Goal: Find specific page/section: Find specific page/section

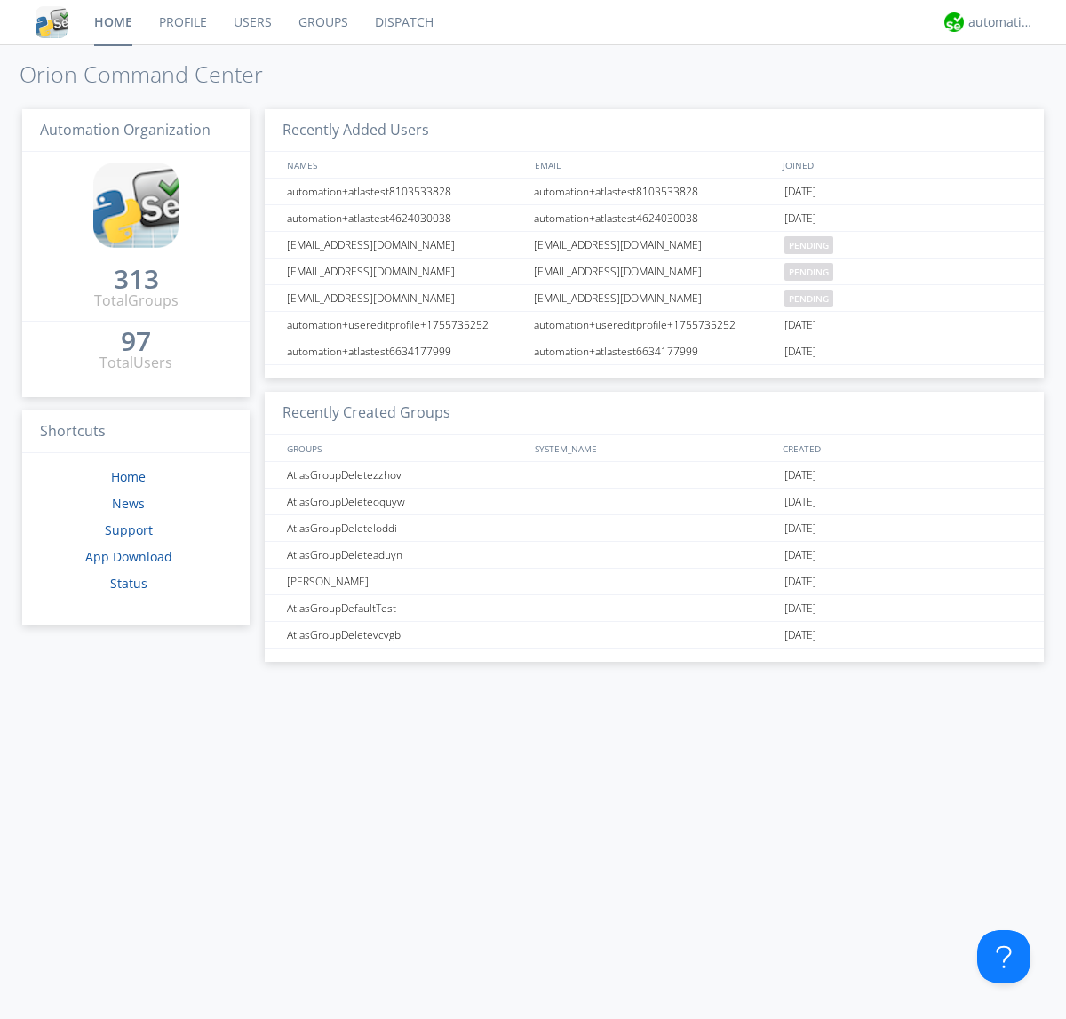
click at [402, 22] on link "Dispatch" at bounding box center [404, 22] width 85 height 44
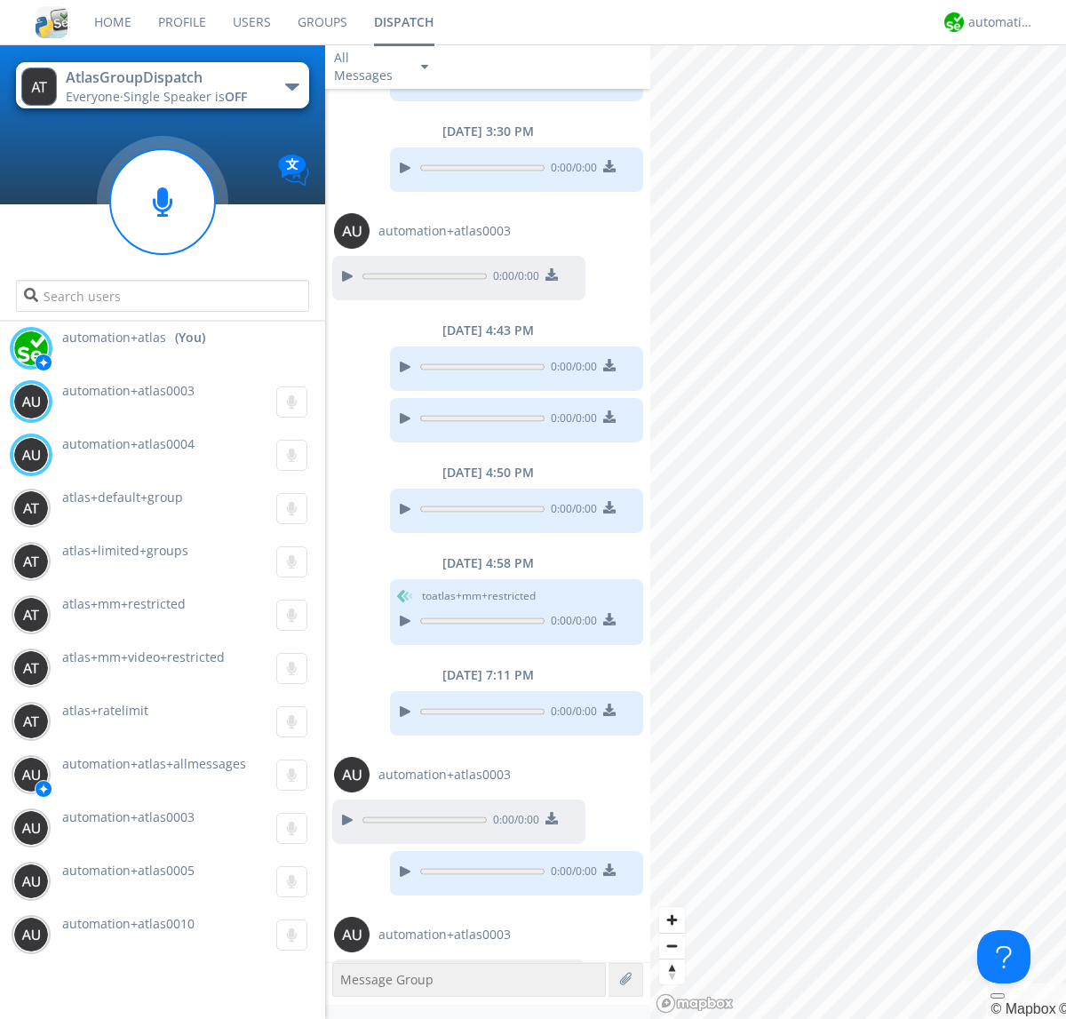
scroll to position [685, 0]
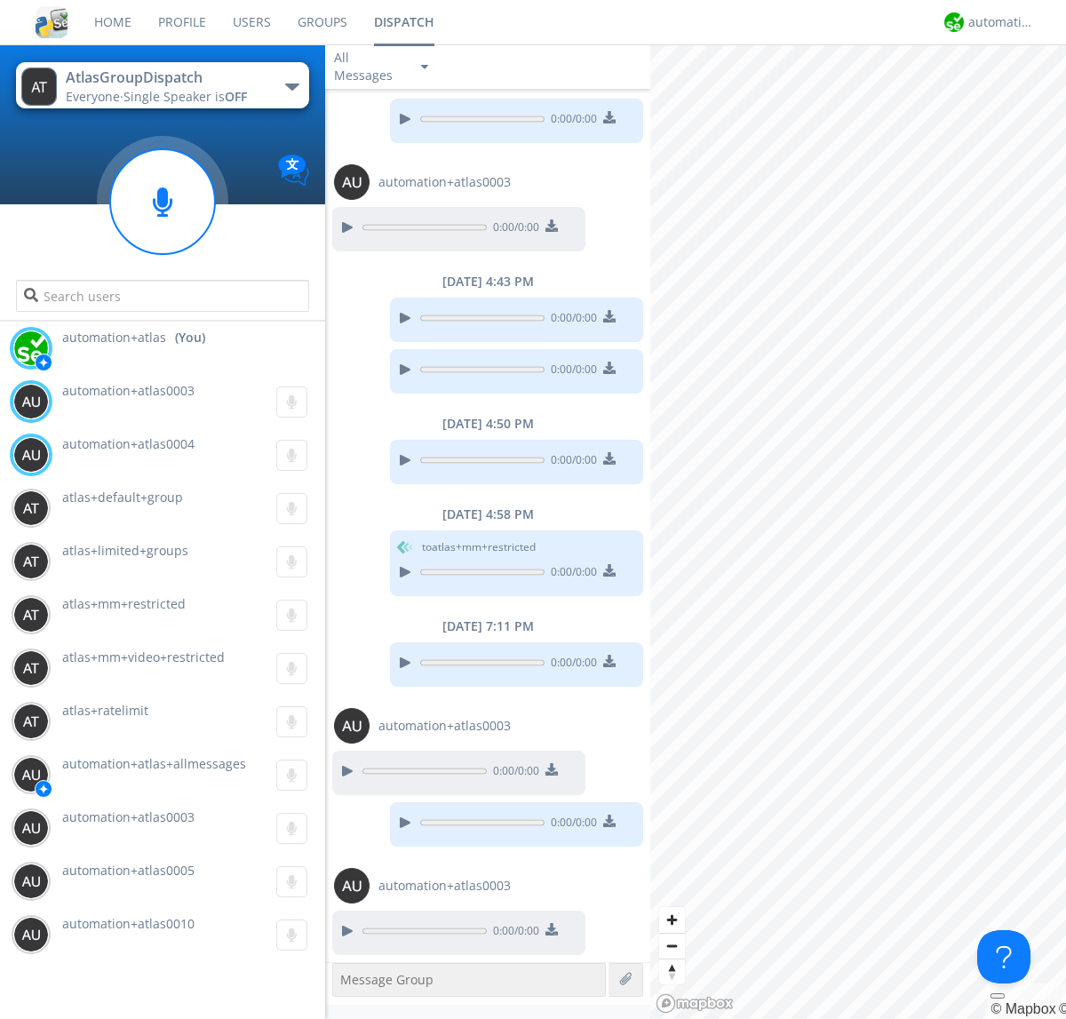
click at [291, 86] on div "button" at bounding box center [292, 86] width 14 height 7
click at [0, 0] on span "AtlasGroupDispatch2" at bounding box center [0, 0] width 0 height 0
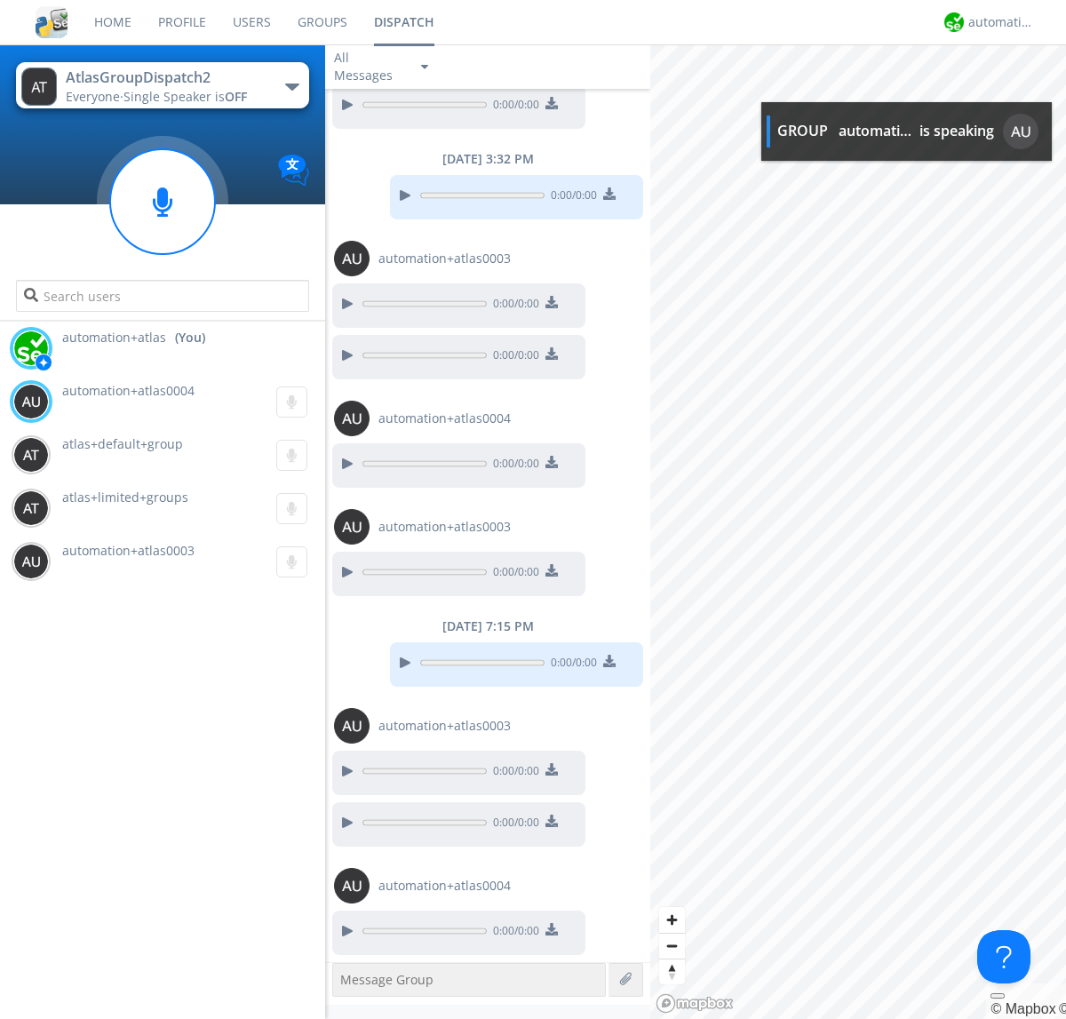
scroll to position [472, 0]
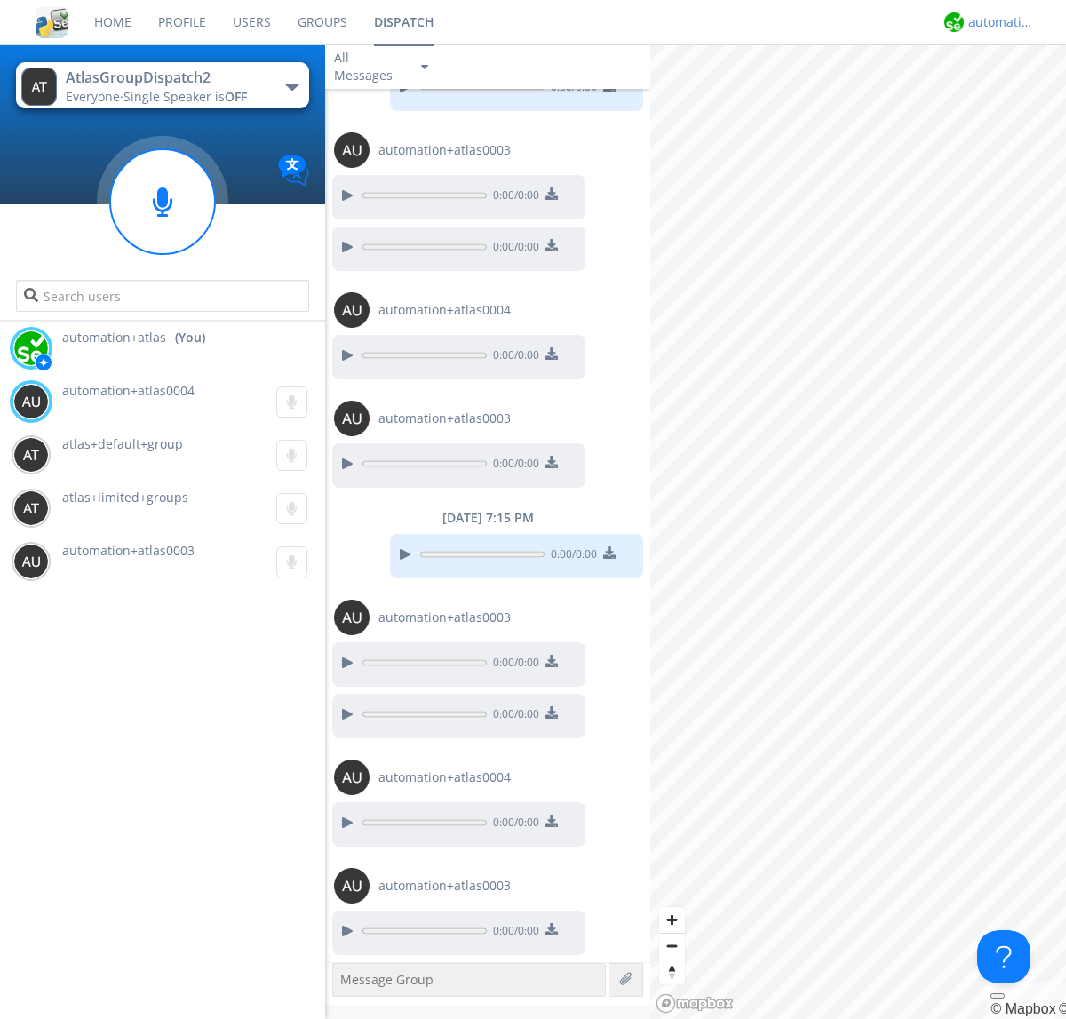
click at [997, 22] on div "automation+atlas" at bounding box center [1001, 22] width 67 height 18
